Goal: Find specific page/section: Find specific page/section

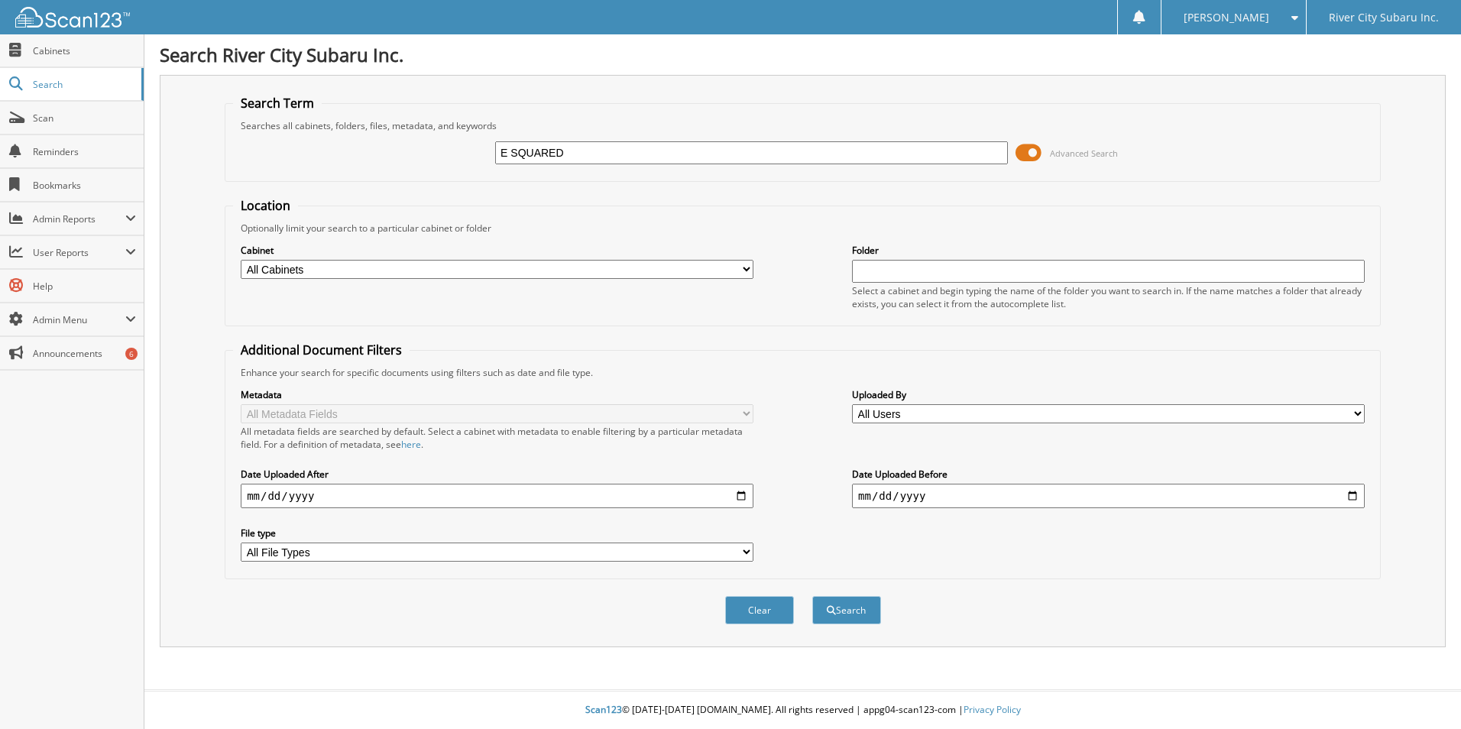
type input "E SQUARED"
click at [812, 596] on button "Search" at bounding box center [846, 610] width 69 height 28
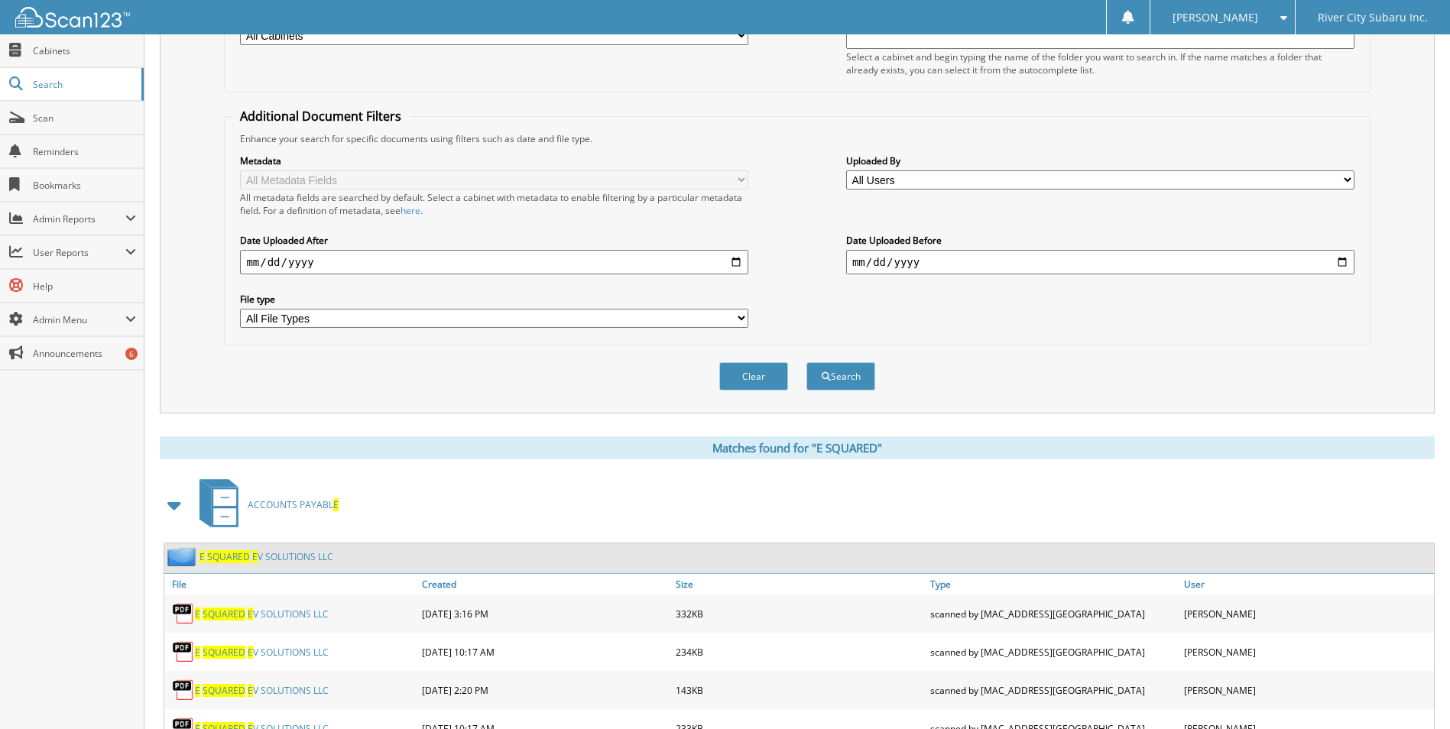
scroll to position [300, 0]
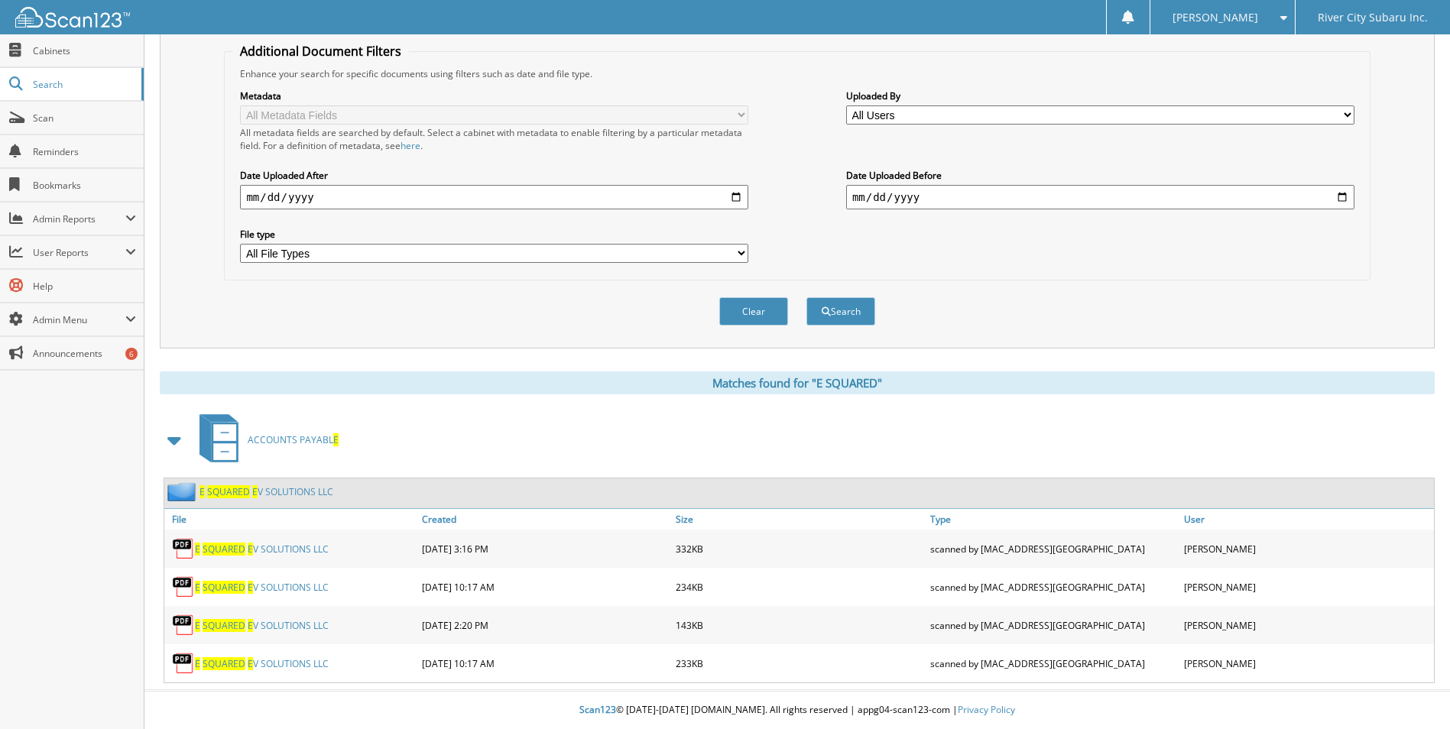
click at [294, 621] on link "E SQUAR E D E V SOLUTIONS LLC" at bounding box center [262, 625] width 134 height 13
click at [296, 581] on link "E SQUAR E D E V SOLUTIONS LLC" at bounding box center [262, 587] width 134 height 13
click at [284, 663] on link "E SQUAR E D E V SOLUTIONS LLC" at bounding box center [262, 663] width 134 height 13
